Goal: Task Accomplishment & Management: Manage account settings

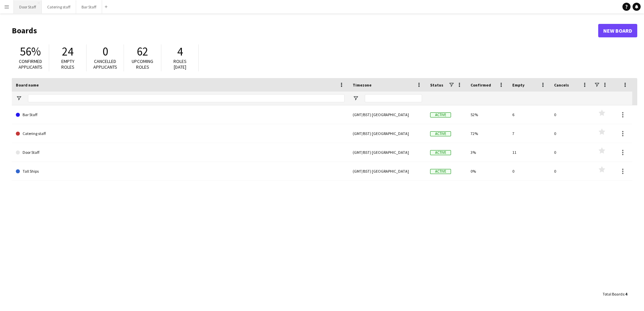
click at [19, 9] on button "Door Staff Close" at bounding box center [28, 6] width 28 height 13
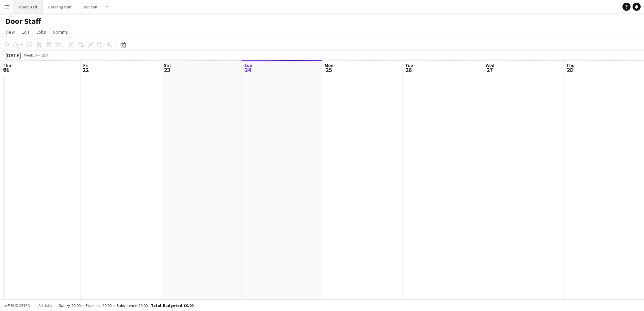
scroll to position [0, 161]
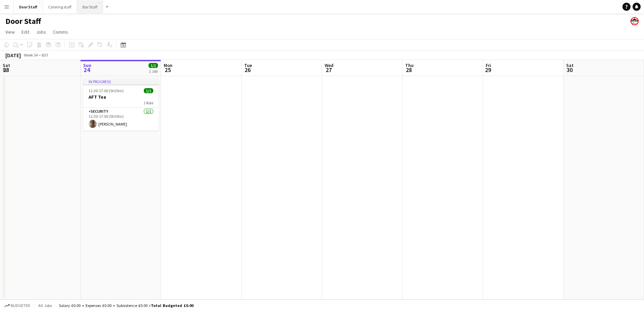
click at [92, 6] on button "Bar Staff Close" at bounding box center [90, 6] width 26 height 13
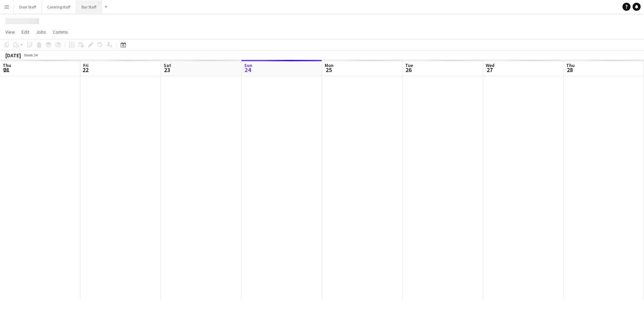
scroll to position [0, 161]
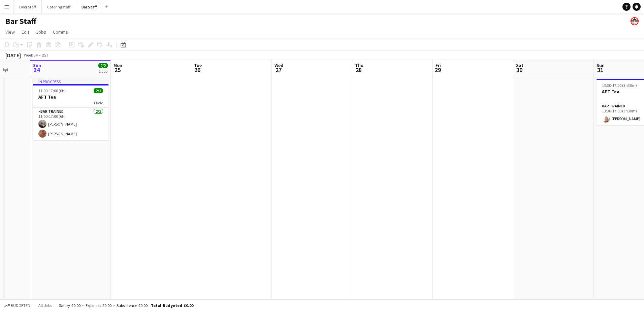
drag, startPoint x: 284, startPoint y: 198, endPoint x: 136, endPoint y: 195, distance: 148.3
click at [136, 195] on app-calendar-viewport "Thu 21 Fri 22 Sat 23 Sun 24 2/2 1 Job Mon 25 Tue 26 Wed 27 Thu 28 Fri 29 Sat 30…" at bounding box center [322, 180] width 644 height 240
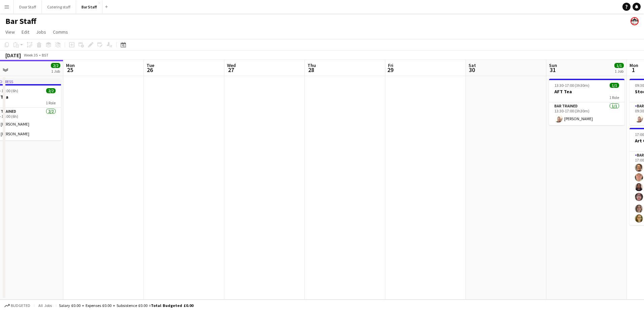
scroll to position [0, 213]
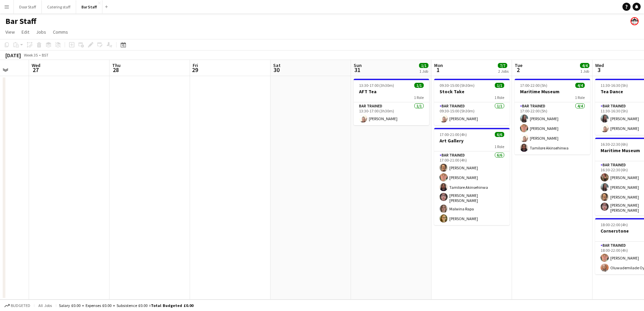
drag, startPoint x: 312, startPoint y: 178, endPoint x: 168, endPoint y: 179, distance: 144.9
click at [168, 179] on app-calendar-viewport "Sun 24 2/2 1 Job Mon 25 Tue 26 Wed 27 Thu 28 Fri 29 Sat 30 Sun 31 1/1 1 Job Mon…" at bounding box center [322, 180] width 644 height 240
click at [214, 73] on app-board-header-date "Fri 29" at bounding box center [230, 68] width 81 height 16
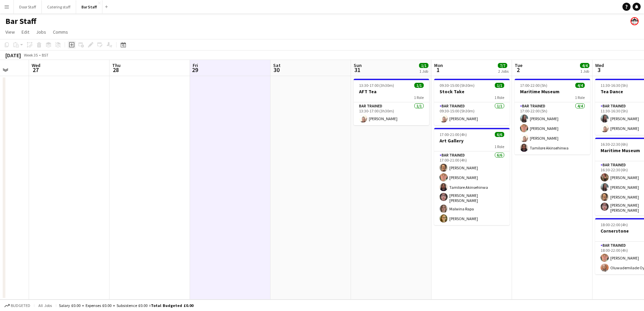
click at [73, 44] on icon "Add job" at bounding box center [71, 44] width 5 height 5
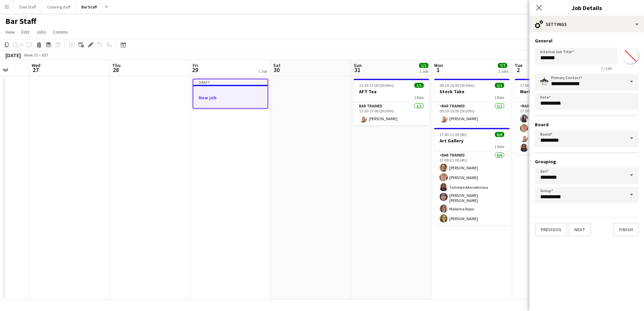
click at [202, 98] on h3 "New job" at bounding box center [230, 98] width 74 height 6
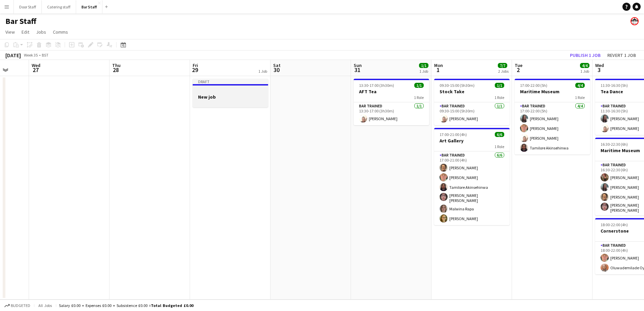
click at [202, 98] on h3 "New job" at bounding box center [230, 97] width 75 height 6
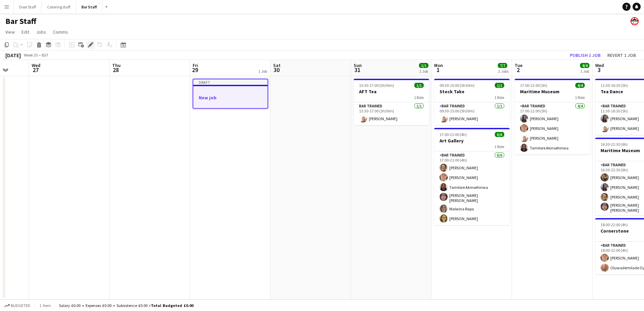
click at [91, 47] on icon "Edit" at bounding box center [90, 44] width 5 height 5
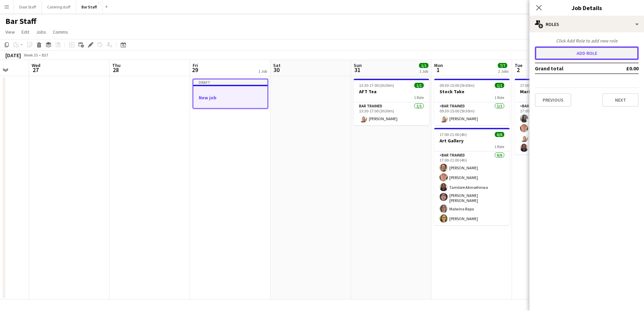
click at [574, 53] on button "Add role" at bounding box center [587, 53] width 104 height 13
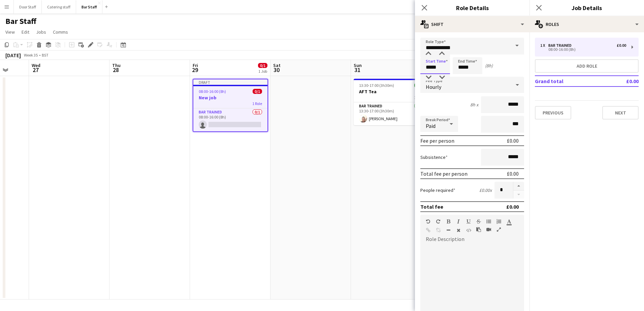
click at [430, 67] on input "*****" at bounding box center [436, 65] width 30 height 17
click at [429, 77] on div at bounding box center [428, 77] width 13 height 7
click at [428, 53] on div at bounding box center [428, 54] width 13 height 7
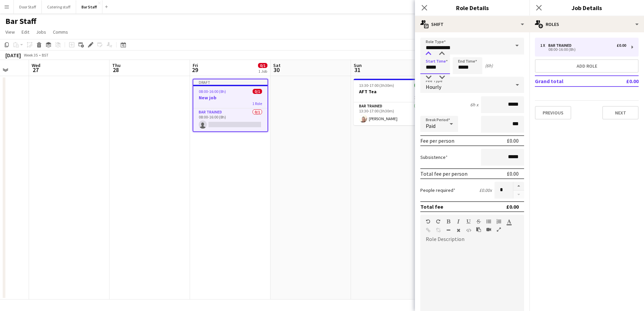
click at [428, 53] on div at bounding box center [428, 54] width 13 height 7
type input "*****"
click at [428, 53] on div at bounding box center [428, 54] width 13 height 7
click at [473, 64] on input "*****" at bounding box center [468, 65] width 30 height 17
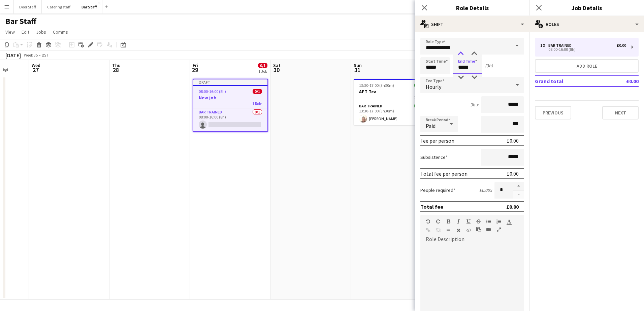
type input "*****"
click at [461, 53] on div at bounding box center [460, 54] width 13 height 7
click at [514, 188] on button "button" at bounding box center [519, 186] width 11 height 9
click at [514, 195] on button "button" at bounding box center [519, 195] width 11 height 8
type input "*"
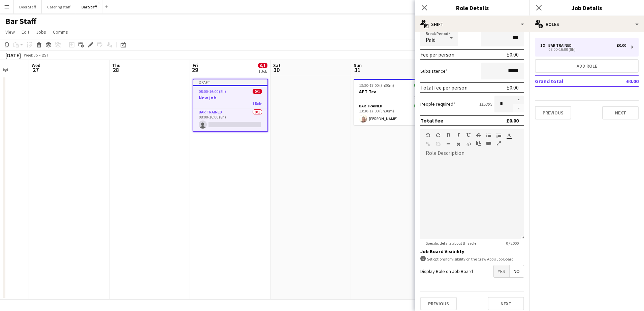
scroll to position [91, 0]
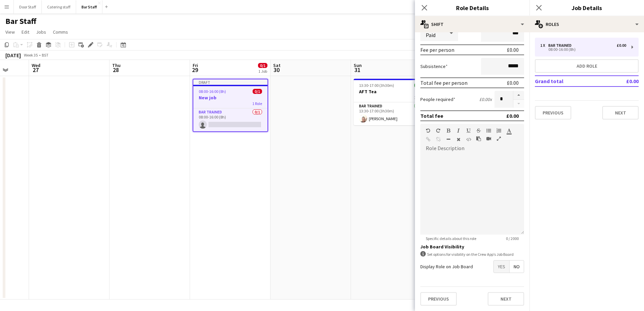
click at [498, 268] on span "Yes" at bounding box center [502, 267] width 16 height 12
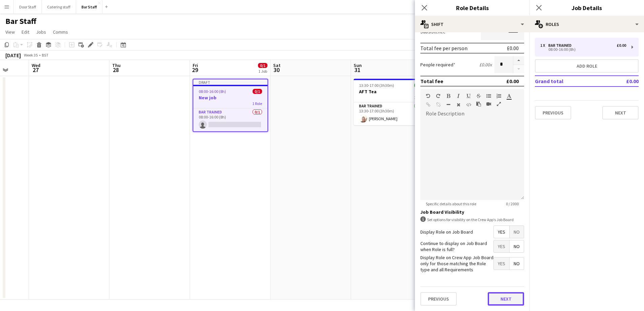
click at [510, 298] on button "Next" at bounding box center [506, 299] width 36 height 13
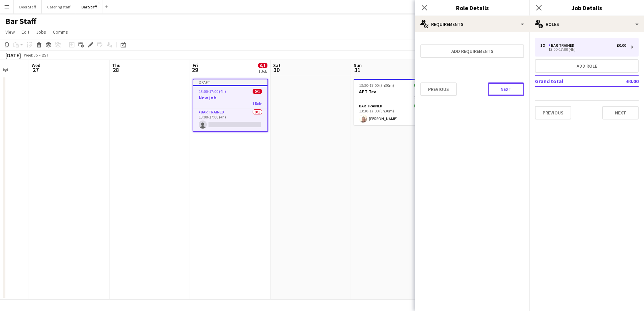
click at [503, 94] on button "Next" at bounding box center [506, 89] width 36 height 13
click at [503, 94] on button "Finish" at bounding box center [511, 90] width 25 height 13
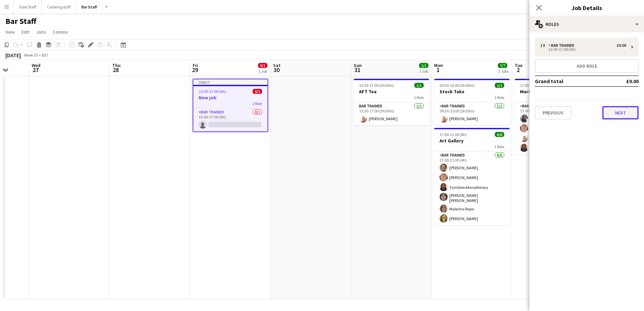
click at [624, 108] on button "Next" at bounding box center [621, 112] width 36 height 13
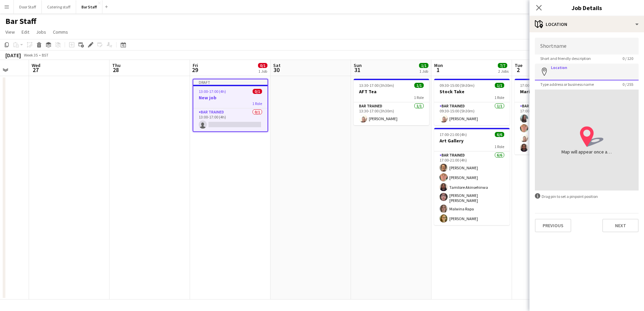
click at [587, 71] on input "Location" at bounding box center [587, 72] width 104 height 17
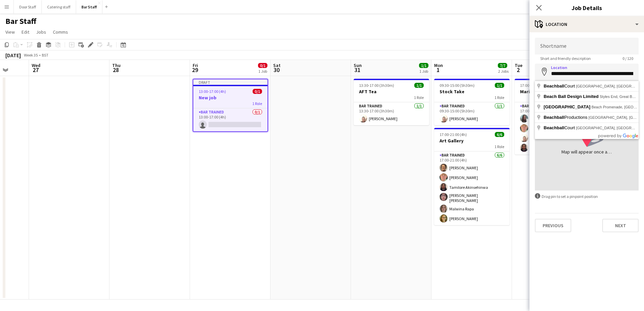
type input "**********"
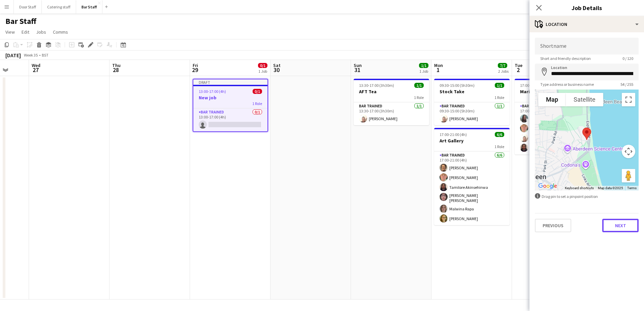
click at [622, 226] on button "Next" at bounding box center [621, 225] width 36 height 13
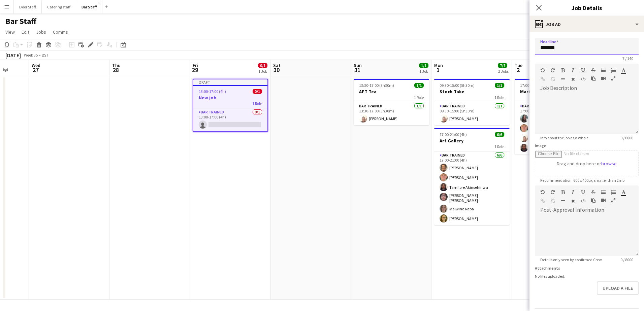
click at [577, 45] on input "*******" at bounding box center [587, 46] width 104 height 17
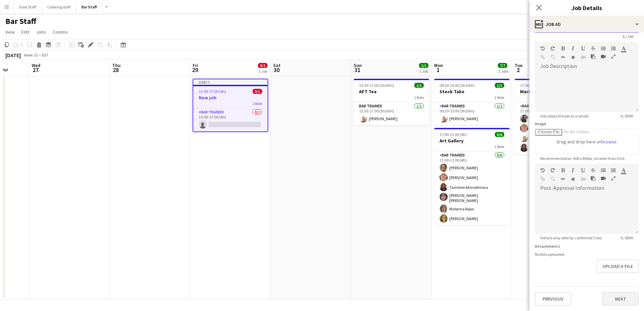
type input "*********"
click at [613, 298] on button "Next" at bounding box center [621, 299] width 36 height 13
type input "*******"
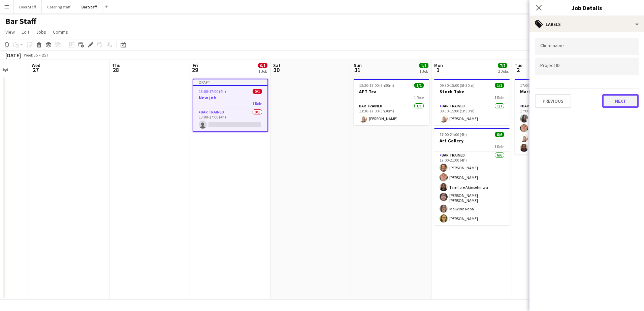
click at [618, 102] on button "Next" at bounding box center [621, 100] width 36 height 13
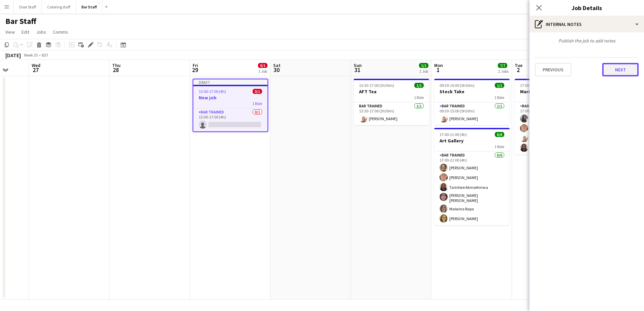
click at [626, 64] on button "Next" at bounding box center [621, 69] width 36 height 13
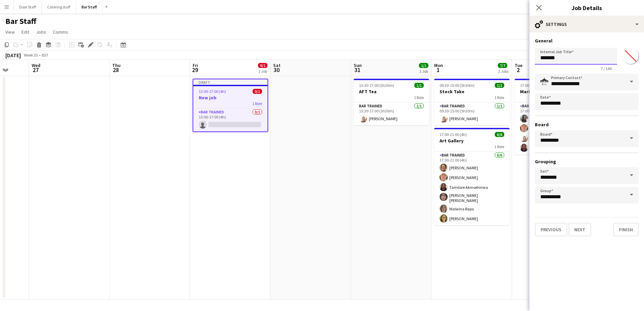
click at [574, 63] on input "*******" at bounding box center [576, 56] width 82 height 17
type input "*********"
click at [629, 233] on button "Finish" at bounding box center [626, 229] width 25 height 13
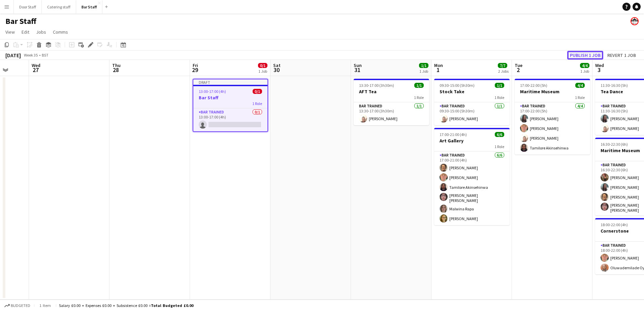
click at [586, 54] on button "Publish 1 job" at bounding box center [586, 55] width 36 height 9
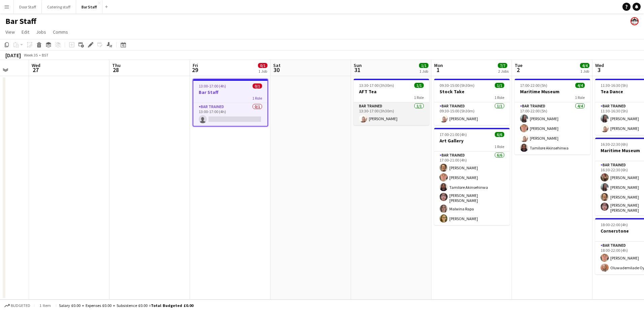
click at [391, 112] on app-card-role "Bar trained [DATE] 13:30-17:00 (3h30m) [PERSON_NAME]" at bounding box center [391, 113] width 75 height 23
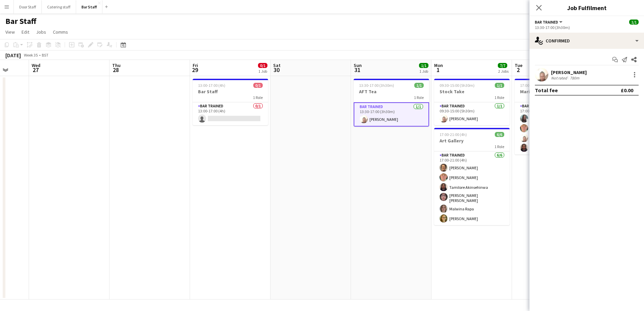
click at [391, 112] on app-card-role "Bar trained [DATE] 13:30-17:00 (3h30m) [PERSON_NAME]" at bounding box center [391, 114] width 75 height 24
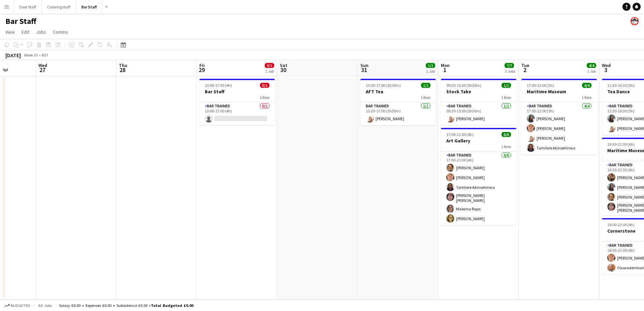
scroll to position [0, 207]
drag, startPoint x: 215, startPoint y: 159, endPoint x: 221, endPoint y: 159, distance: 6.1
click at [221, 159] on app-calendar-viewport "Sun 24 2/2 1 Job Mon 25 Tue 26 Wed 27 Thu 28 Fri 29 0/1 1 Job Sat 30 Sun 31 1/1…" at bounding box center [322, 180] width 644 height 240
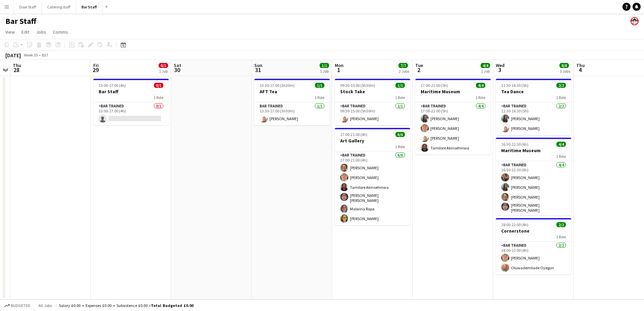
scroll to position [0, 233]
drag, startPoint x: 371, startPoint y: 213, endPoint x: 265, endPoint y: 214, distance: 106.5
click at [265, 214] on app-calendar-viewport "Mon 25 Tue 26 Wed 27 Thu 28 Fri 29 0/1 1 Job Sat 30 Sun 31 1/1 1 Job Mon 1 7/7 …" at bounding box center [322, 180] width 644 height 240
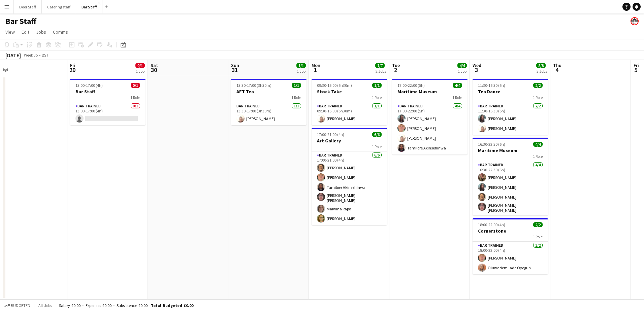
scroll to position [0, 256]
drag, startPoint x: 247, startPoint y: 193, endPoint x: 223, endPoint y: 193, distance: 23.3
click at [223, 193] on app-calendar-viewport "Mon 25 Tue 26 Wed 27 Thu 28 Fri 29 0/1 1 Job Sat 30 Sun 31 1/1 1 Job Mon 1 7/7 …" at bounding box center [322, 180] width 644 height 240
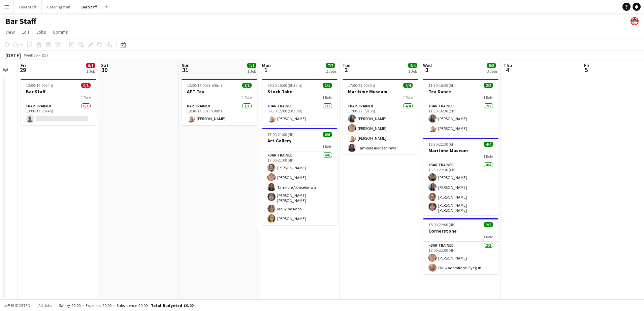
scroll to position [0, 227]
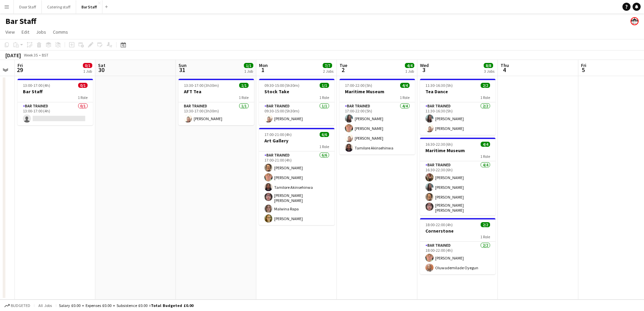
drag, startPoint x: 269, startPoint y: 182, endPoint x: 218, endPoint y: 180, distance: 51.6
click at [218, 180] on app-calendar-viewport "Tue 26 Wed 27 Thu 28 Fri 29 0/1 1 Job Sat 30 Sun 31 1/1 1 Job Mon 1 7/7 2 Jobs …" at bounding box center [322, 180] width 644 height 240
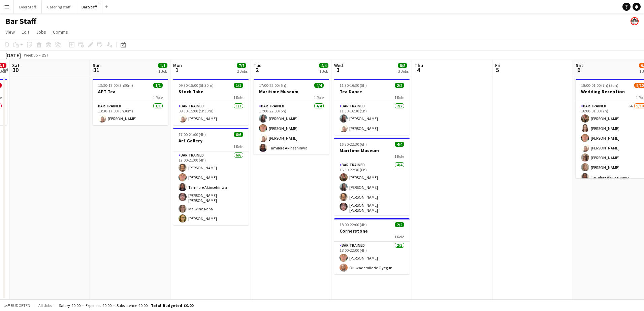
scroll to position [0, 233]
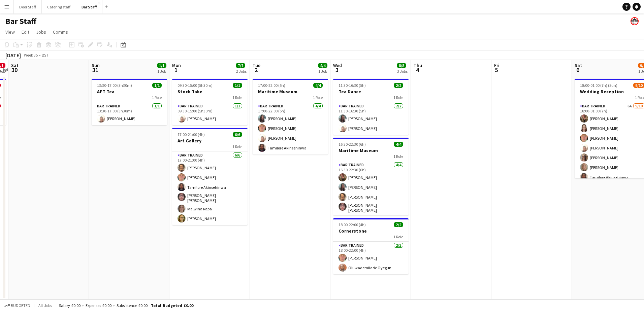
drag, startPoint x: 359, startPoint y: 203, endPoint x: 272, endPoint y: 201, distance: 87.0
click at [272, 201] on app-calendar-viewport "Wed 27 Thu 28 Fri 29 0/1 1 Job Sat 30 Sun 31 1/1 1 Job Mon 1 7/7 2 Jobs Tue 2 4…" at bounding box center [322, 180] width 644 height 240
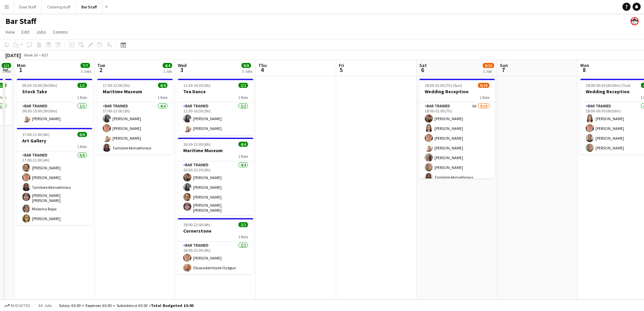
scroll to position [0, 233]
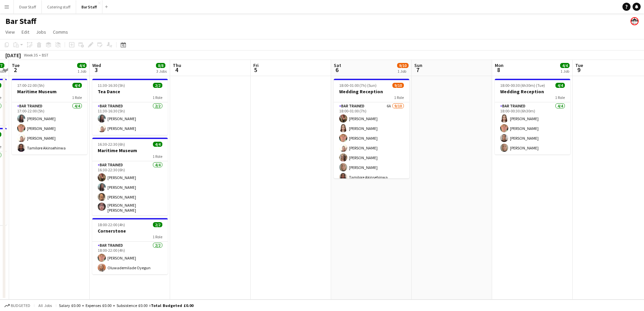
drag, startPoint x: 523, startPoint y: 195, endPoint x: 282, endPoint y: 197, distance: 241.0
click at [282, 197] on app-calendar-viewport "Sat 30 Sun 31 1/1 1 Job Mon 1 7/7 2 Jobs Tue 2 4/4 1 Job Wed 3 8/8 3 Jobs Thu 4…" at bounding box center [322, 180] width 644 height 240
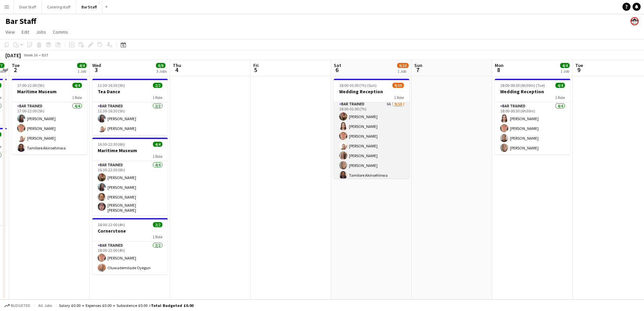
scroll to position [0, 0]
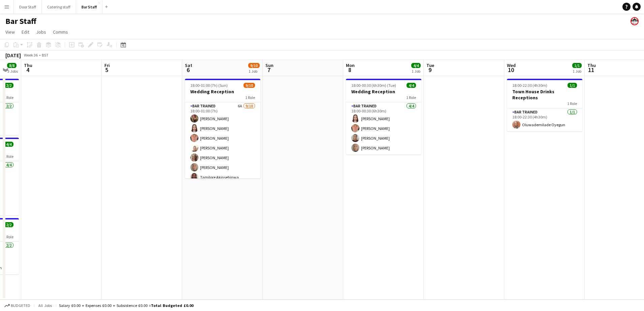
drag, startPoint x: 459, startPoint y: 223, endPoint x: 210, endPoint y: 215, distance: 249.2
click at [210, 215] on app-calendar-viewport "Mon 1 7/7 2 Jobs Tue 2 4/4 1 Job Wed 3 8/8 3 Jobs Thu 4 Fri 5 Sat 6 9/10 1 Job …" at bounding box center [322, 180] width 644 height 240
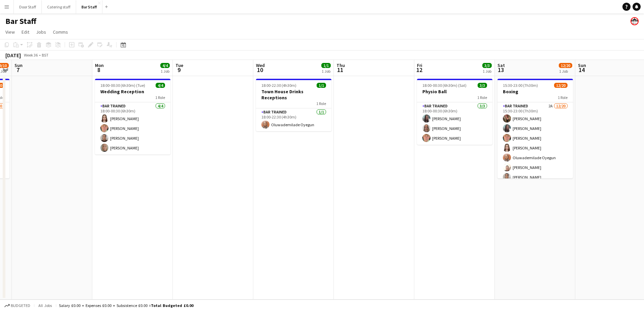
scroll to position [0, 231]
drag, startPoint x: 389, startPoint y: 181, endPoint x: 237, endPoint y: 182, distance: 151.7
click at [237, 182] on app-calendar-viewport "Thu 4 Fri 5 Sat 6 9/10 1 Job Sun 7 Mon 8 4/4 1 Job Tue 9 Wed 10 1/1 1 Job Thu 1…" at bounding box center [322, 180] width 644 height 240
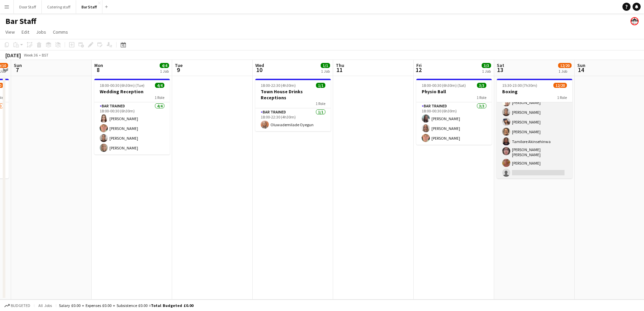
scroll to position [31, 0]
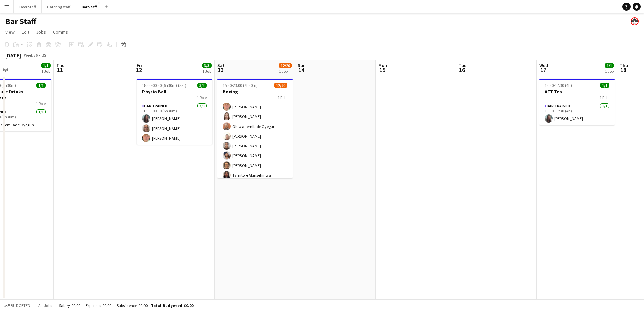
drag, startPoint x: 460, startPoint y: 180, endPoint x: 176, endPoint y: 172, distance: 284.6
click at [177, 172] on app-calendar-viewport "Sun 7 Mon 8 4/4 1 Job Tue 9 Wed 10 1/1 1 Job Thu 11 Fri 12 3/3 1 Job Sat 13 12/…" at bounding box center [322, 180] width 644 height 240
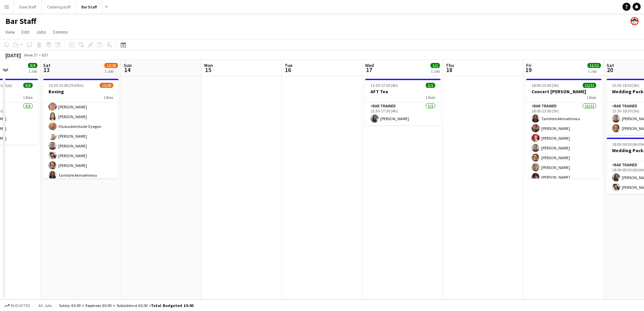
drag, startPoint x: 421, startPoint y: 185, endPoint x: 251, endPoint y: 184, distance: 170.2
click at [251, 184] on app-calendar-viewport "Wed 10 1/1 1 Job Thu 11 Fri 12 3/3 1 Job Sat 13 12/20 1 Job Sun 14 Mon 15 Tue 1…" at bounding box center [322, 180] width 644 height 240
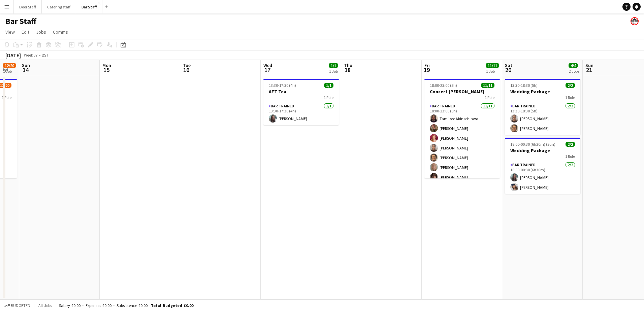
scroll to position [0, 230]
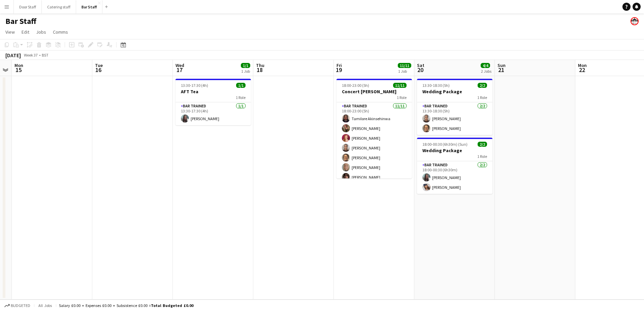
drag, startPoint x: 395, startPoint y: 183, endPoint x: 205, endPoint y: 192, distance: 190.0
click at [205, 192] on app-calendar-viewport "Fri 12 3/3 1 Job Sat 13 12/20 1 Job Sun 14 Mon 15 Tue 16 Wed 17 1/1 1 Job Thu 1…" at bounding box center [322, 180] width 644 height 240
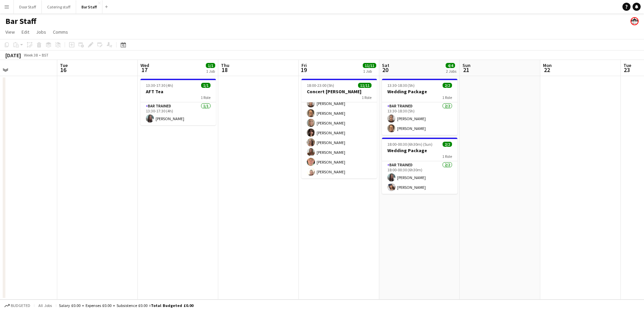
scroll to position [0, 197]
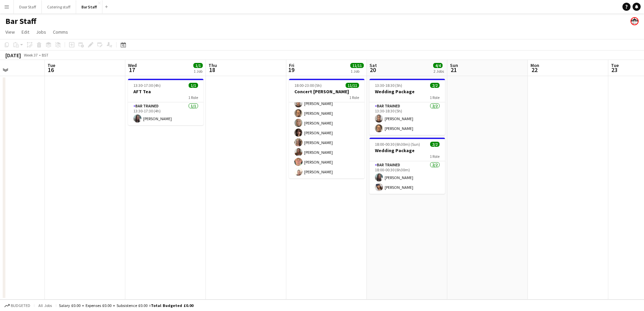
drag, startPoint x: 378, startPoint y: 219, endPoint x: 331, endPoint y: 222, distance: 47.6
click at [331, 222] on app-calendar-viewport "Sat 13 12/20 1 Job Sun 14 Mon 15 Tue 16 Wed 17 1/1 1 Job Thu 18 Fri 19 11/11 1 …" at bounding box center [322, 180] width 644 height 240
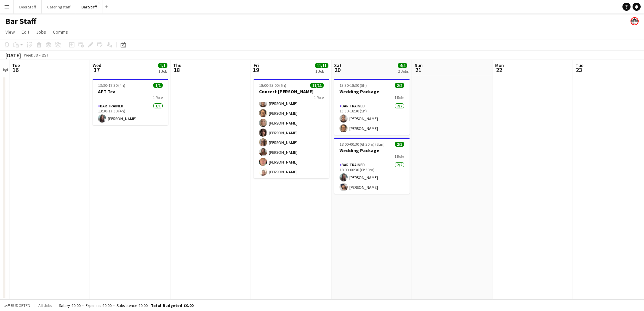
drag, startPoint x: 402, startPoint y: 217, endPoint x: 207, endPoint y: 221, distance: 195.2
click at [207, 221] on app-calendar-viewport "Sat 13 12/20 1 Job Sun 14 Mon 15 Tue 16 Wed 17 1/1 1 Job Thu 18 Fri 19 11/11 1 …" at bounding box center [322, 180] width 644 height 240
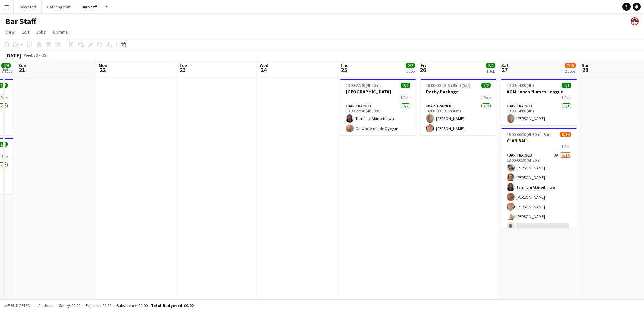
drag, startPoint x: 401, startPoint y: 205, endPoint x: 142, endPoint y: 208, distance: 259.2
click at [142, 208] on app-calendar-viewport "Thu 18 Fri 19 11/11 1 Job Sat 20 4/4 2 Jobs Sun 21 Mon 22 Tue 23 Wed 24 Thu 25 …" at bounding box center [322, 180] width 644 height 240
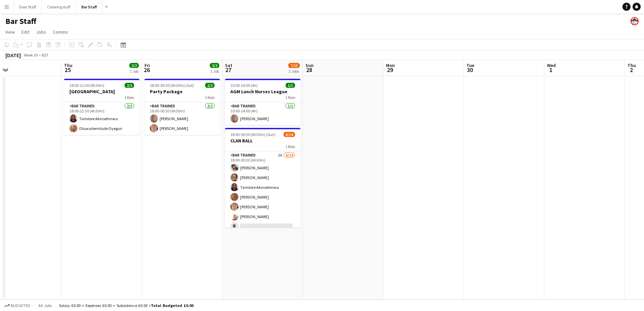
scroll to position [0, 221]
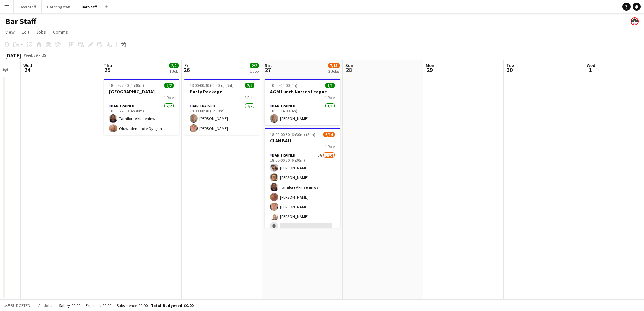
drag, startPoint x: 448, startPoint y: 176, endPoint x: 155, endPoint y: 175, distance: 292.9
click at [155, 175] on app-calendar-viewport "Sun 21 Mon 22 Tue 23 Wed 24 Thu 25 2/2 1 Job Fri 26 2/2 1 Job Sat 27 7/15 2 Job…" at bounding box center [322, 180] width 644 height 240
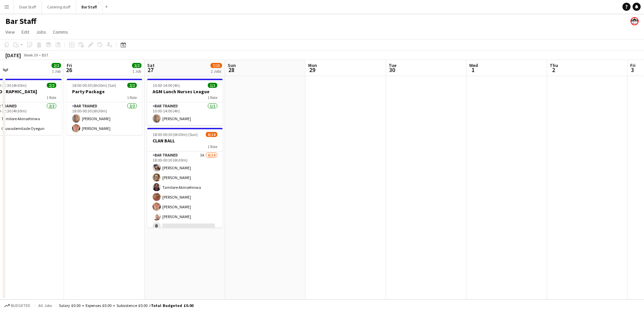
drag, startPoint x: 389, startPoint y: 178, endPoint x: 198, endPoint y: 186, distance: 191.0
click at [202, 186] on app-calendar-viewport "Mon 22 Tue 23 Wed 24 Thu 25 2/2 1 Job Fri 26 2/2 1 Job Sat 27 7/15 2 Jobs Sun 2…" at bounding box center [322, 180] width 644 height 240
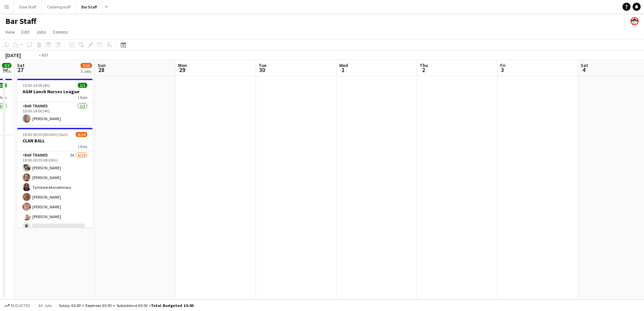
drag, startPoint x: 455, startPoint y: 146, endPoint x: 83, endPoint y: 174, distance: 373.8
click at [83, 174] on app-calendar-viewport "Wed 24 Thu 25 2/2 1 Job Fri 26 2/2 1 Job Sat 27 7/15 2 Jobs Sun 28 Mon 29 Tue 3…" at bounding box center [322, 180] width 644 height 240
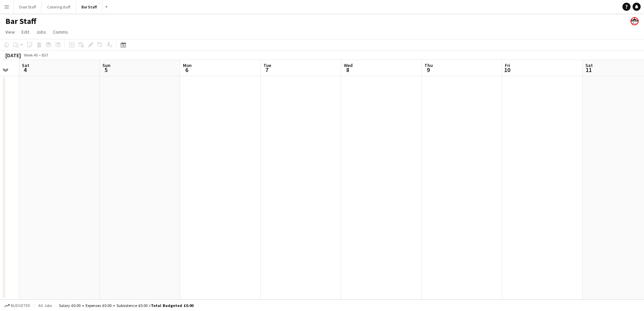
drag, startPoint x: 333, startPoint y: 171, endPoint x: 23, endPoint y: 177, distance: 309.4
click at [23, 177] on app-calendar-viewport "Wed 1 Thu 2 Fri 3 Sat 4 Sun 5 Mon 6 Tue 7 Wed 8 Thu 9 Fri 10 Sat 11 Sun 12 Mon …" at bounding box center [322, 180] width 644 height 240
drag, startPoint x: 23, startPoint y: 177, endPoint x: 442, endPoint y: 146, distance: 419.4
click at [442, 146] on app-calendar-viewport "Fri 3 Sat 4 Sun 5 Mon 6 Tue 7 Wed 8 Thu 9 Fri 10 Sat 11 Sun 12 Mon 13 Tue 14 We…" at bounding box center [322, 180] width 644 height 240
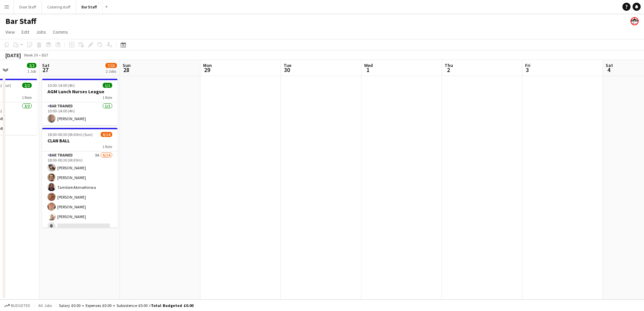
drag, startPoint x: 137, startPoint y: 202, endPoint x: 474, endPoint y: 150, distance: 341.1
click at [561, 131] on app-calendar-viewport "Wed 24 Thu 25 2/2 1 Job Fri 26 2/2 1 Job Sat 27 7/15 2 Jobs Sun 28 Mon 29 Tue 3…" at bounding box center [322, 180] width 644 height 240
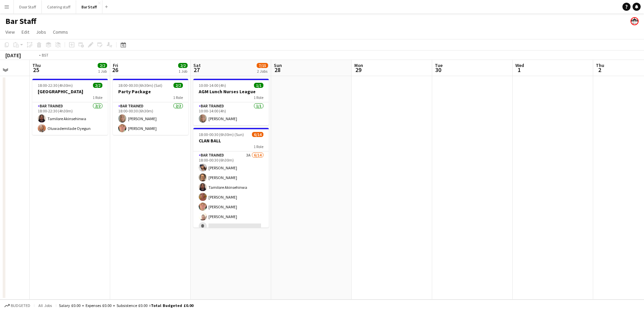
drag, startPoint x: 18, startPoint y: 224, endPoint x: 395, endPoint y: 210, distance: 376.7
click at [395, 210] on app-calendar-viewport "Mon 22 Tue 23 Wed 24 Thu 25 2/2 1 Job Fri 26 2/2 1 Job Sat 27 7/15 2 Jobs Sun 2…" at bounding box center [322, 180] width 644 height 240
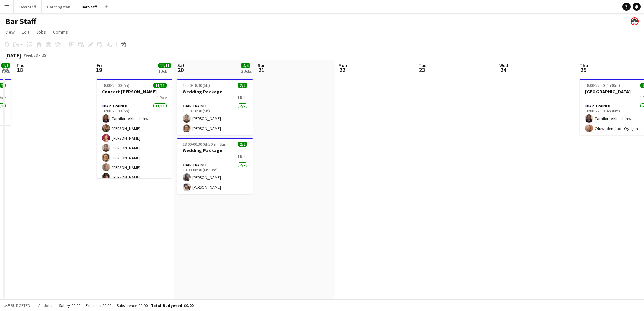
drag, startPoint x: 216, startPoint y: 229, endPoint x: 441, endPoint y: 200, distance: 227.4
click at [441, 200] on app-calendar-viewport "Tue 16 Wed 17 1/1 1 Job Thu 18 Fri 19 11/11 1 Job Sat 20 4/4 2 Jobs Sun 21 Mon …" at bounding box center [322, 180] width 644 height 240
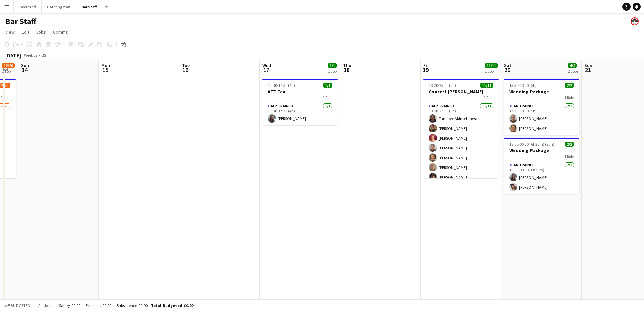
drag, startPoint x: 103, startPoint y: 220, endPoint x: 430, endPoint y: 205, distance: 327.9
click at [430, 205] on app-calendar-viewport "Fri 12 3/3 1 Job Sat 13 12/20 1 Job Sun 14 Mon 15 Tue 16 Wed 17 1/1 1 Job Thu 1…" at bounding box center [322, 180] width 644 height 240
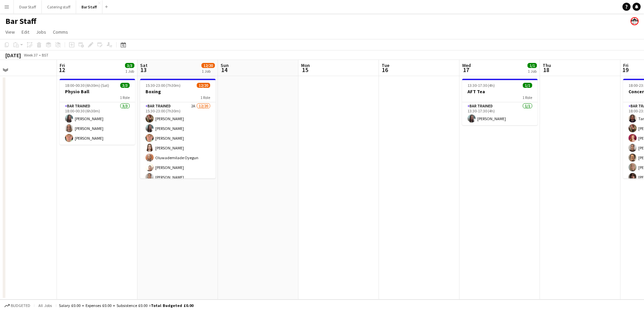
scroll to position [0, 151]
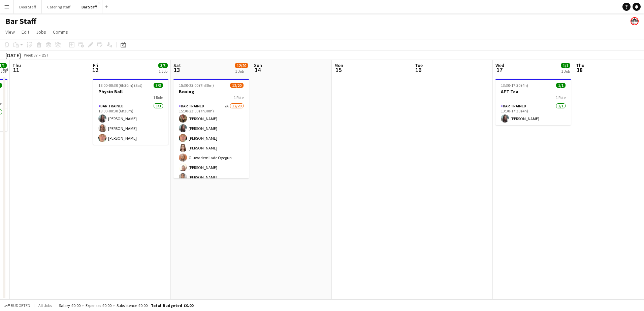
drag, startPoint x: 282, startPoint y: 196, endPoint x: 316, endPoint y: 192, distance: 33.7
click at [316, 192] on app-calendar-viewport "Tue 9 Wed 10 1/1 1 Job Thu 11 Fri 12 3/3 1 Job Sat 13 12/20 1 Job Sun 14 Mon 15…" at bounding box center [322, 180] width 644 height 240
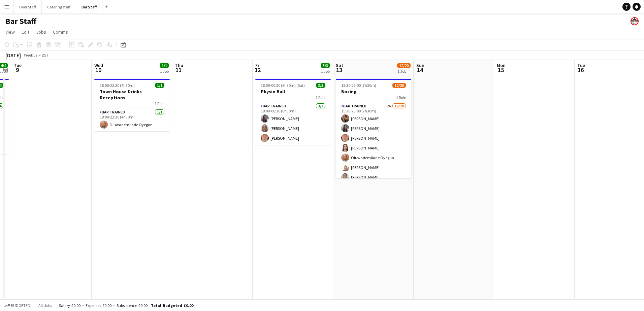
drag, startPoint x: 185, startPoint y: 211, endPoint x: 293, endPoint y: 190, distance: 109.9
click at [281, 193] on app-calendar-viewport "Sun 7 Mon 8 4/4 1 Job Tue 9 Wed 10 1/1 1 Job Thu 11 Fri 12 3/3 1 Job Sat 13 12/…" at bounding box center [322, 180] width 644 height 240
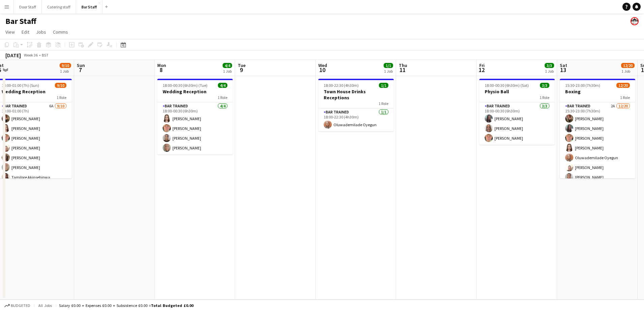
drag, startPoint x: 73, startPoint y: 208, endPoint x: 266, endPoint y: 190, distance: 193.3
click at [266, 190] on app-calendar-viewport "Thu 4 Fri 5 Sat 6 9/10 1 Job Sun 7 Mon 8 4/4 1 Job Tue 9 Wed 10 1/1 1 Job Thu 1…" at bounding box center [322, 180] width 644 height 240
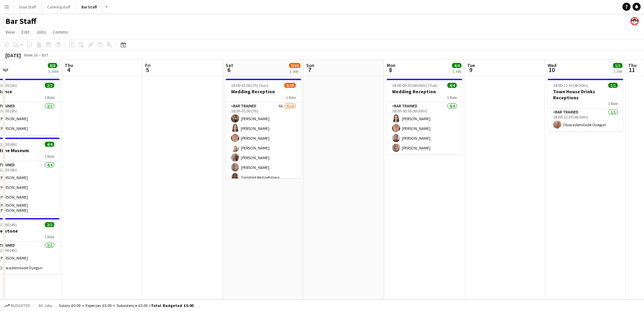
drag, startPoint x: 118, startPoint y: 202, endPoint x: 347, endPoint y: 155, distance: 234.3
click at [347, 155] on app-calendar-viewport "Mon 1 7/7 2 Jobs Tue 2 4/4 1 Job Wed 3 8/8 3 Jobs Thu 4 Fri 5 Sat 6 9/10 1 Job …" at bounding box center [322, 180] width 644 height 240
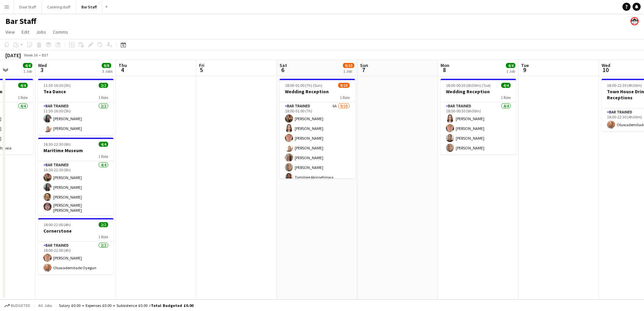
scroll to position [0, 205]
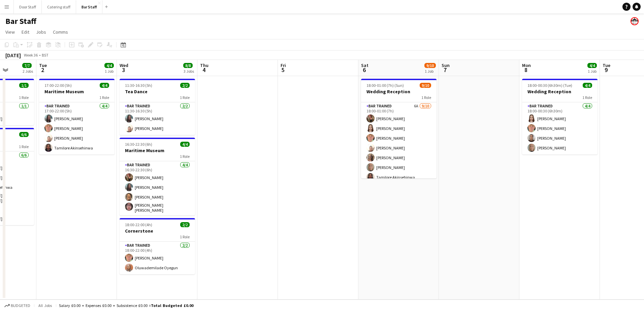
drag, startPoint x: 119, startPoint y: 188, endPoint x: 255, endPoint y: 171, distance: 136.5
click at [255, 171] on app-calendar-viewport "Sat 30 Sun 31 1/1 1 Job Mon 1 7/7 2 Jobs Tue 2 4/4 1 Job Wed 3 8/8 3 Jobs Thu 4…" at bounding box center [322, 180] width 644 height 240
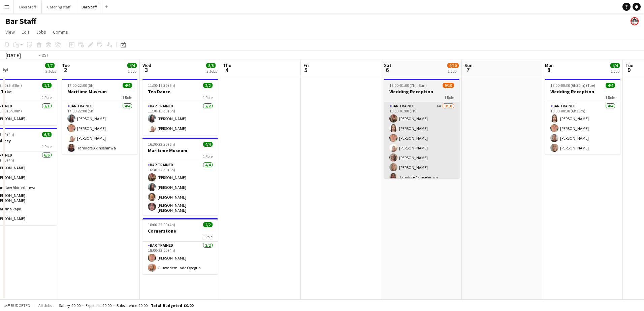
drag, startPoint x: 402, startPoint y: 153, endPoint x: 428, endPoint y: 144, distance: 27.5
click at [427, 145] on app-calendar-viewport "Sat 30 Sun 31 1/1 1 Job Mon 1 7/7 2 Jobs Tue 2 4/4 1 Job Wed 3 8/8 3 Jobs Thu 4…" at bounding box center [322, 180] width 644 height 240
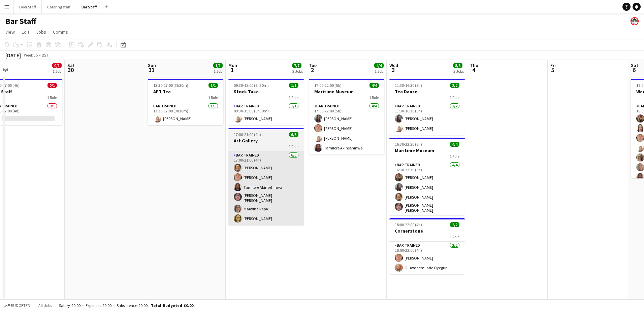
drag, startPoint x: 42, startPoint y: 209, endPoint x: 348, endPoint y: 163, distance: 310.0
click at [348, 163] on app-calendar-viewport "Wed 27 Thu 28 Fri 29 0/1 1 Job Sat 30 Sun 31 1/1 1 Job Mon 1 7/7 2 Jobs Tue 2 4…" at bounding box center [322, 180] width 644 height 240
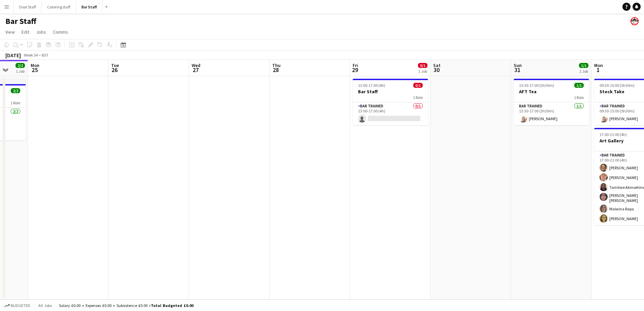
scroll to position [0, 196]
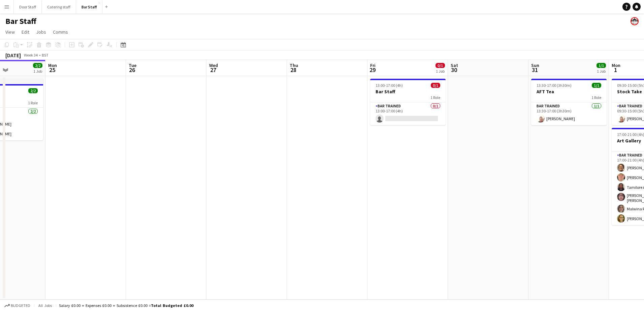
drag, startPoint x: 0, startPoint y: 215, endPoint x: 297, endPoint y: 184, distance: 298.3
click at [297, 184] on app-calendar-viewport "Fri 22 Sat 23 Sun 24 2/2 1 Job Mon 25 Tue 26 Wed 27 Thu 28 Fri 29 0/1 1 Job Sat…" at bounding box center [322, 180] width 644 height 240
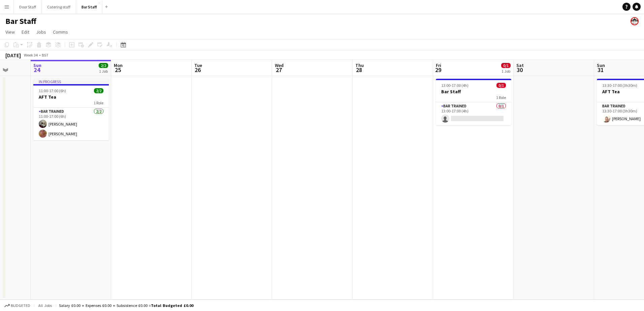
drag, startPoint x: 188, startPoint y: 182, endPoint x: 417, endPoint y: 126, distance: 235.6
click at [417, 126] on app-calendar-viewport "Thu 21 Fri 22 Sat 23 Sun 24 2/2 1 Job Mon 25 Tue 26 Wed 27 Thu 28 Fri 29 0/1 1 …" at bounding box center [322, 180] width 644 height 240
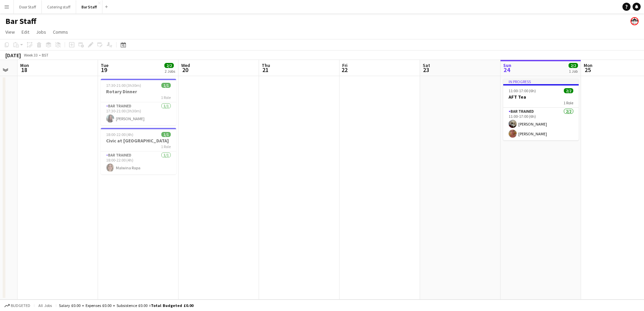
drag, startPoint x: 33, startPoint y: 220, endPoint x: 327, endPoint y: 179, distance: 296.0
click at [327, 179] on app-calendar-viewport "Sat 16 2/2 1 Job Sun 17 Mon 18 Tue 19 2/2 2 Jobs Wed 20 Thu 21 Fri 22 Sat 23 Su…" at bounding box center [322, 180] width 644 height 240
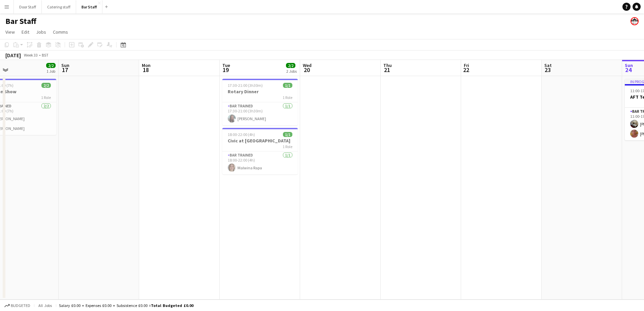
scroll to position [0, 170]
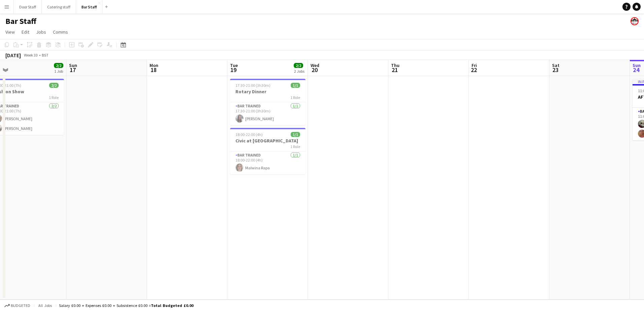
drag, startPoint x: 21, startPoint y: 235, endPoint x: 250, endPoint y: 234, distance: 229.2
click at [236, 238] on app-calendar-viewport "Thu 14 Fri 15 1/1 1 Job Sat 16 2/2 1 Job Sun 17 Mon 18 Tue 19 2/2 2 Jobs Wed 20…" at bounding box center [322, 180] width 644 height 240
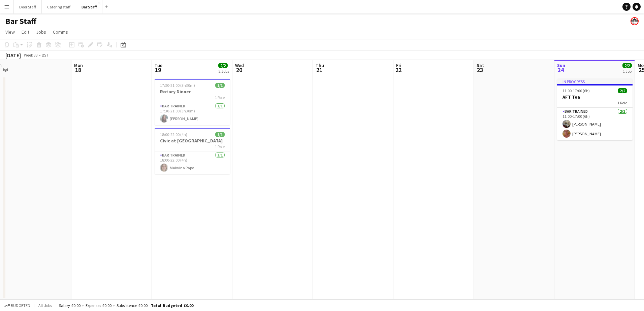
scroll to position [0, 163]
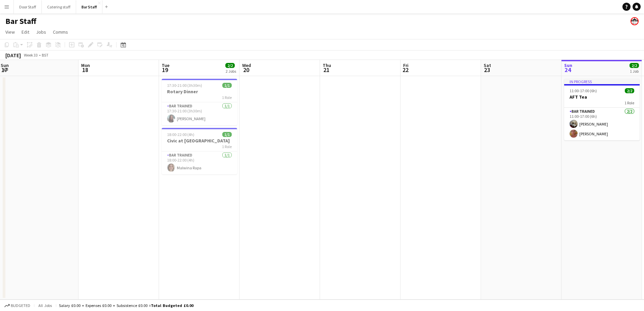
drag, startPoint x: 257, startPoint y: 231, endPoint x: 103, endPoint y: 261, distance: 156.9
click at [103, 261] on app-calendar-viewport "Fri 15 1/1 1 Job Sat 16 2/2 1 Job Sun 17 Mon 18 Tue 19 2/2 2 Jobs Wed 20 Thu 21…" at bounding box center [322, 180] width 644 height 240
